Goal: Browse casually

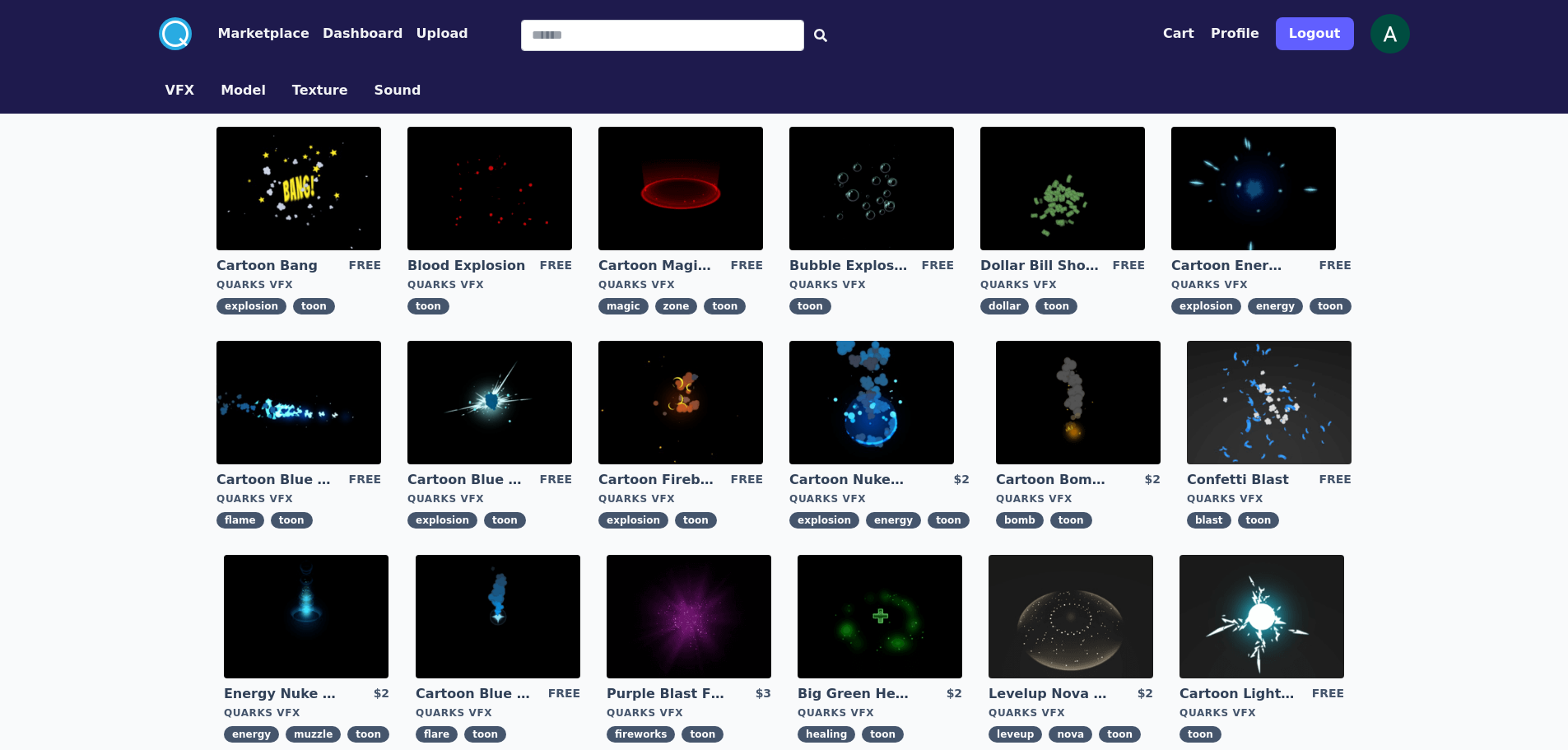
click at [324, 398] on img at bounding box center [299, 402] width 164 height 123
click at [1261, 577] on img at bounding box center [1261, 617] width 164 height 123
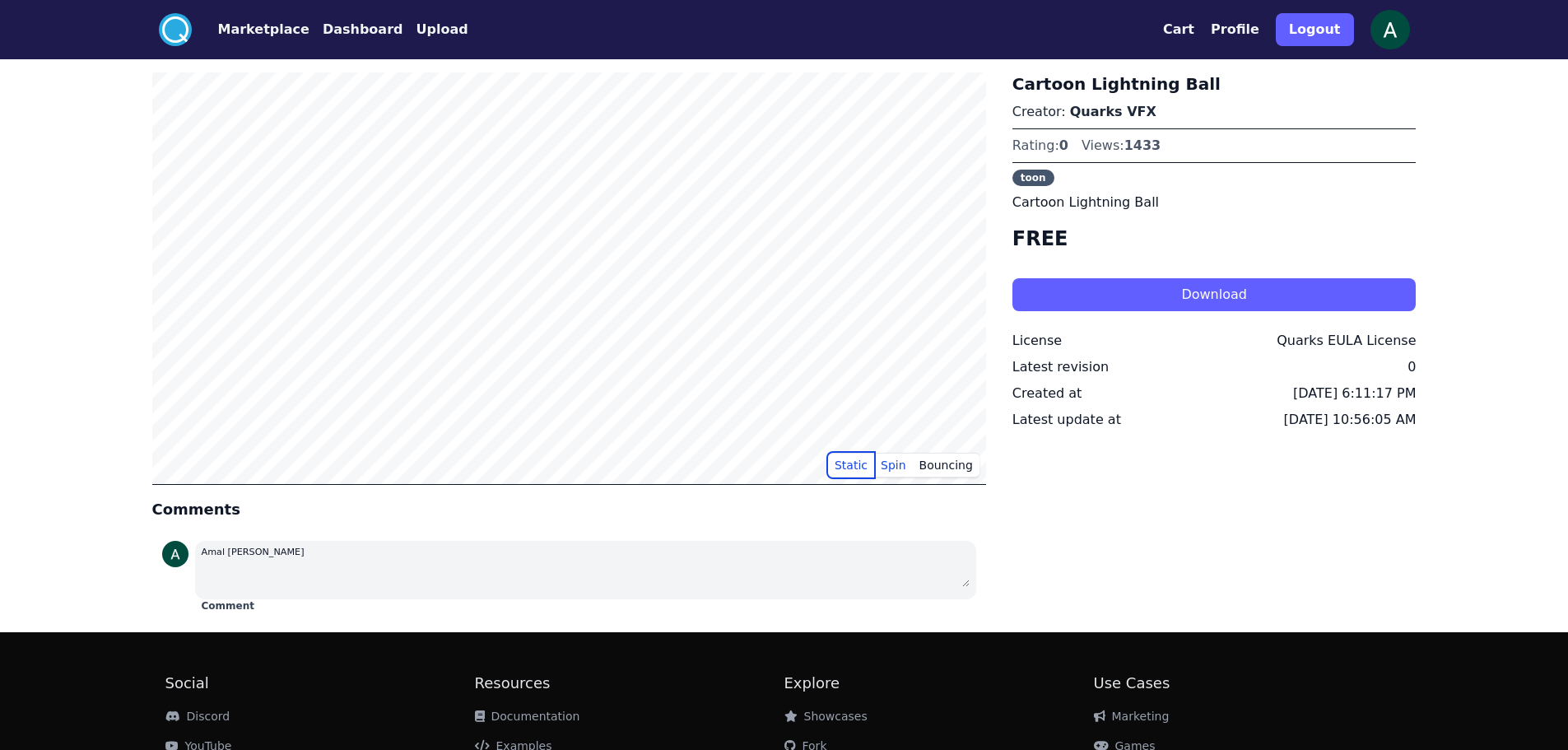
click at [866, 461] on button "Static" at bounding box center [851, 465] width 46 height 24
click at [901, 466] on button "Spin" at bounding box center [893, 465] width 39 height 24
click at [937, 463] on button "Bouncing" at bounding box center [946, 465] width 67 height 24
click at [870, 460] on button "Static" at bounding box center [851, 465] width 46 height 24
